Goal: Transaction & Acquisition: Purchase product/service

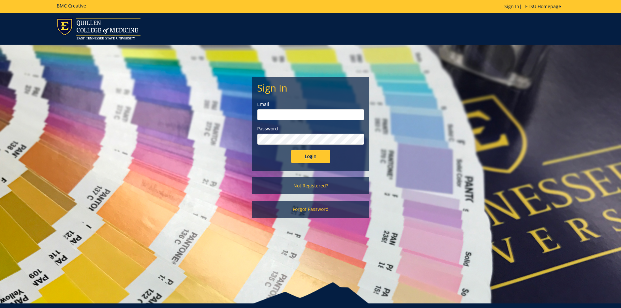
click at [300, 116] on input "email" at bounding box center [310, 114] width 107 height 11
type input "streetv@etsu.edu"
click at [317, 156] on input "Login" at bounding box center [310, 156] width 39 height 13
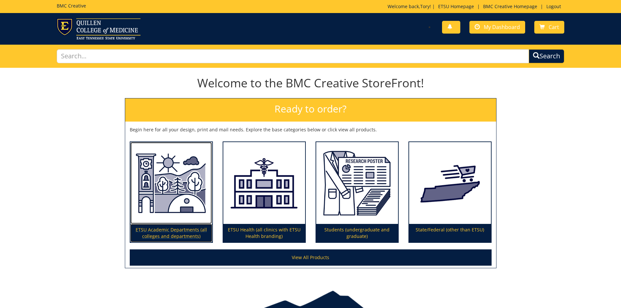
click at [175, 188] on img at bounding box center [171, 183] width 82 height 82
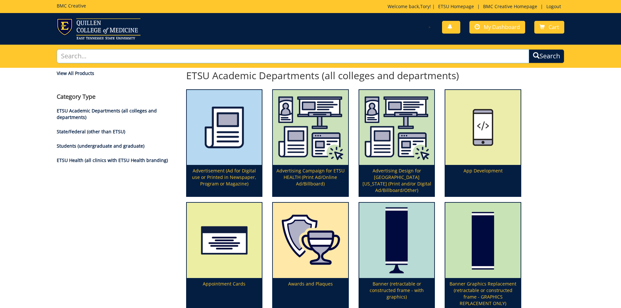
click at [122, 55] on input "text" at bounding box center [293, 56] width 473 height 14
type input "magnetic badge"
click at [529, 49] on button "Search" at bounding box center [547, 56] width 36 height 14
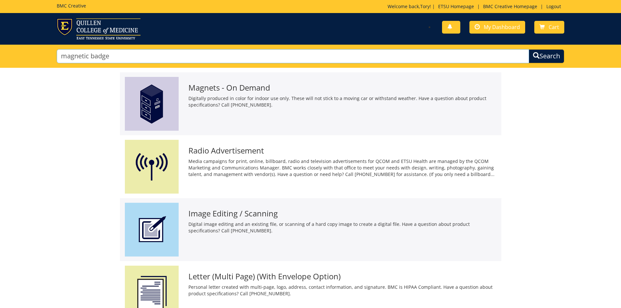
drag, startPoint x: 107, startPoint y: 59, endPoint x: 44, endPoint y: 62, distance: 62.3
click at [44, 62] on div "magnetic badge Search" at bounding box center [310, 56] width 621 height 23
type input "Name tag"
click at [529, 49] on button "Search" at bounding box center [547, 56] width 36 height 14
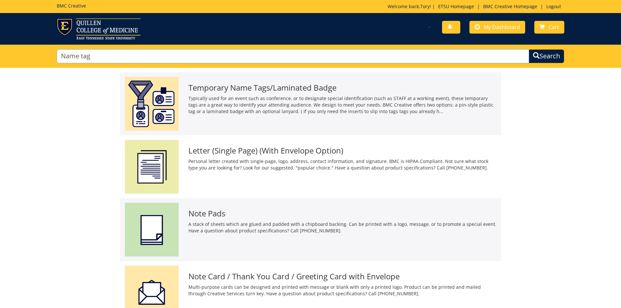
click at [101, 57] on input "Name tag" at bounding box center [293, 56] width 473 height 14
type input "Name"
click at [529, 49] on button "Search" at bounding box center [547, 56] width 36 height 14
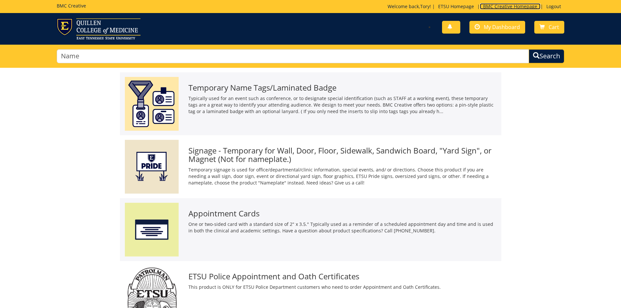
click at [511, 4] on link "BMC Creative Homepage" at bounding box center [510, 6] width 61 height 6
